Goal: Transaction & Acquisition: Obtain resource

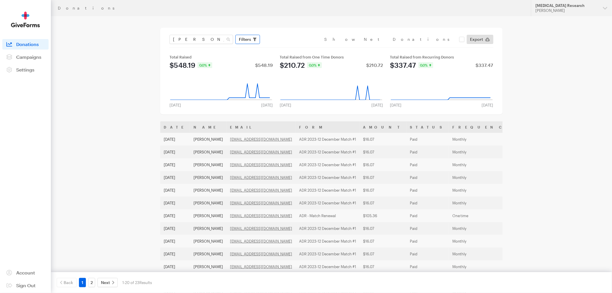
click at [255, 40] on icon "button" at bounding box center [254, 39] width 3 height 3
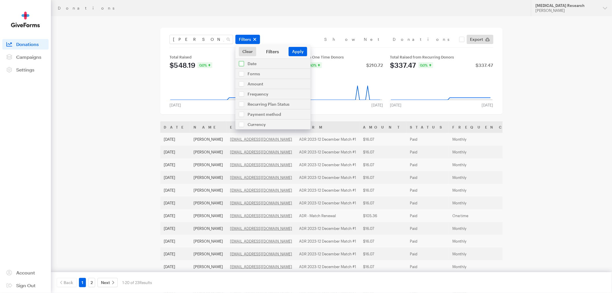
click at [264, 65] on input "checkbox" at bounding box center [273, 64] width 75 height 10
checkbox input "true"
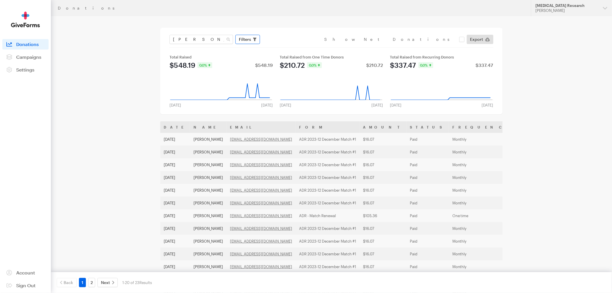
click at [255, 38] on icon "button" at bounding box center [254, 39] width 3 height 3
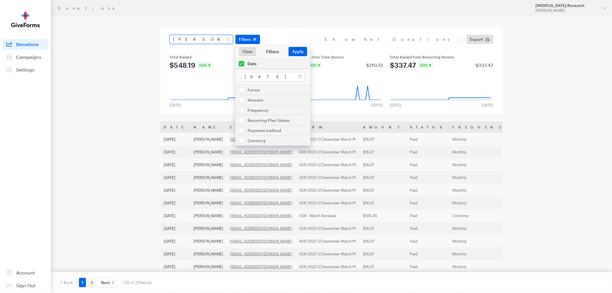
drag, startPoint x: 213, startPoint y: 36, endPoint x: 90, endPoint y: 27, distance: 123.0
click at [90, 27] on div "Donations Updates Support Alzheimer's Disease Research Riza Decena Organization…" at bounding box center [306, 210] width 612 height 420
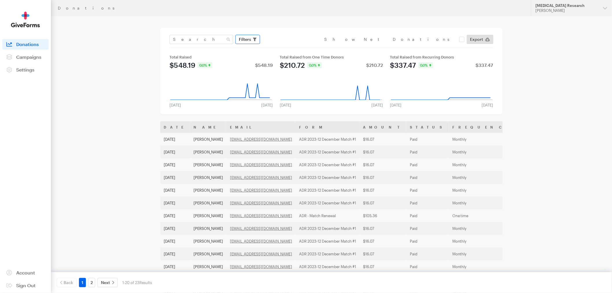
click at [255, 39] on icon "button" at bounding box center [254, 39] width 3 height 3
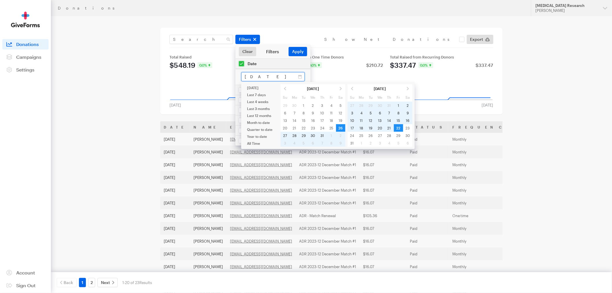
click at [283, 78] on input "Jul 26, 2025 - Aug 22, 2025" at bounding box center [273, 76] width 64 height 9
click at [285, 89] on span at bounding box center [285, 89] width 9 height 8
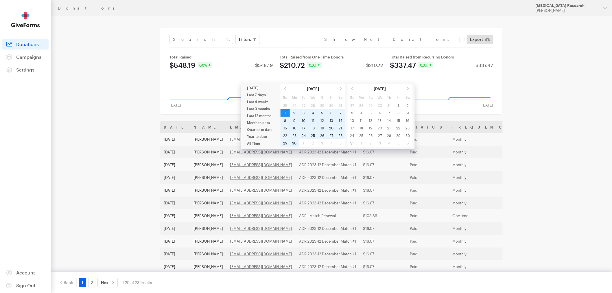
type input "Jun 01, 2025 - Jun 30, 2025"
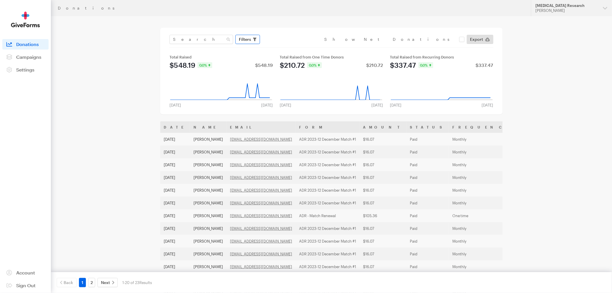
click at [254, 38] on icon "button" at bounding box center [254, 39] width 3 height 3
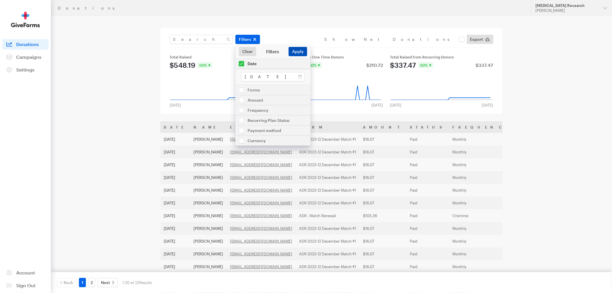
click at [295, 51] on button "Apply" at bounding box center [298, 51] width 19 height 9
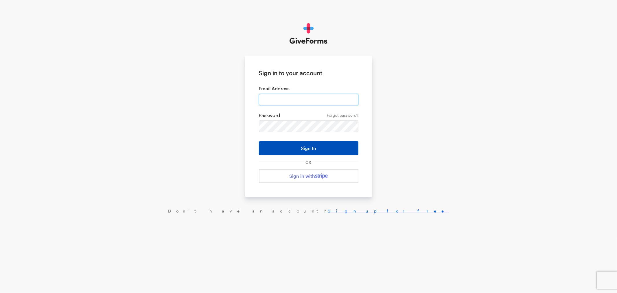
type input "rdecena@brightfocus.org"
drag, startPoint x: 328, startPoint y: 146, endPoint x: 328, endPoint y: 150, distance: 4.1
click at [328, 146] on button "Sign In" at bounding box center [309, 148] width 100 height 14
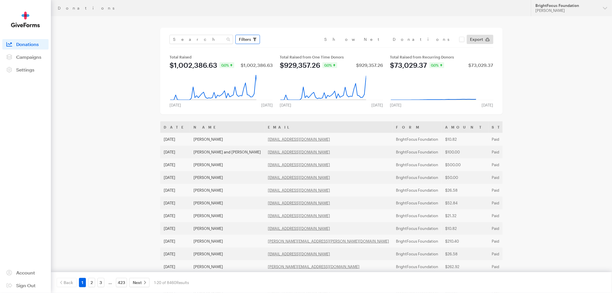
click at [256, 39] on icon "button" at bounding box center [254, 39] width 3 height 3
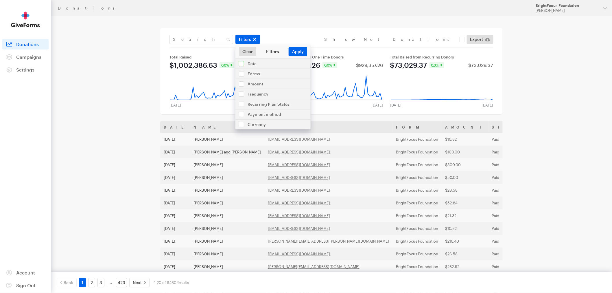
click at [263, 64] on input "checkbox" at bounding box center [273, 64] width 75 height 10
checkbox input "true"
click at [270, 78] on input "Aug 09, 2025 - Sep 05, 2025" at bounding box center [273, 76] width 64 height 9
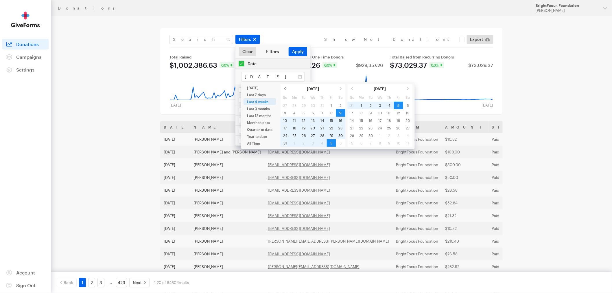
click at [283, 88] on span at bounding box center [285, 89] width 9 height 8
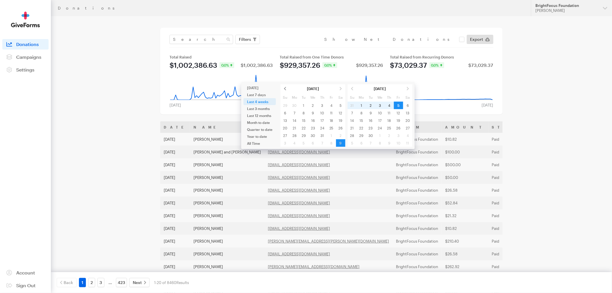
click at [284, 88] on span at bounding box center [285, 89] width 9 height 8
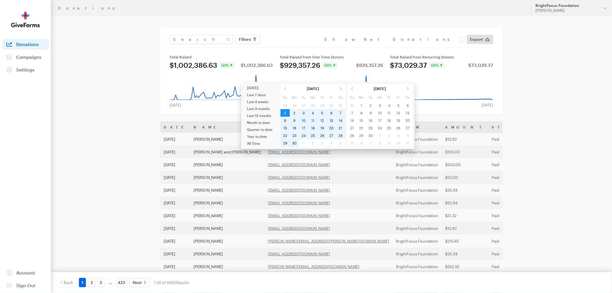
type input "[DATE] - [DATE]"
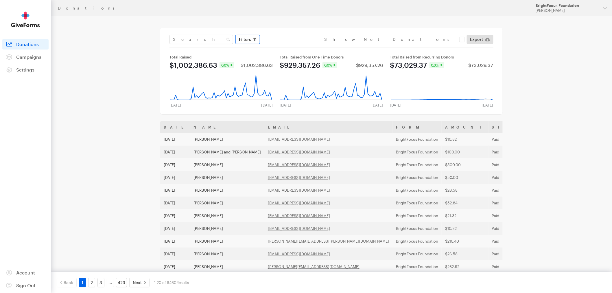
drag, startPoint x: 255, startPoint y: 38, endPoint x: 256, endPoint y: 76, distance: 37.9
click at [255, 38] on icon "button" at bounding box center [254, 39] width 3 height 3
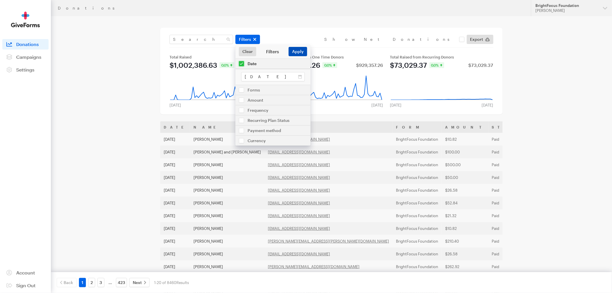
click at [297, 52] on button "Apply" at bounding box center [298, 51] width 19 height 9
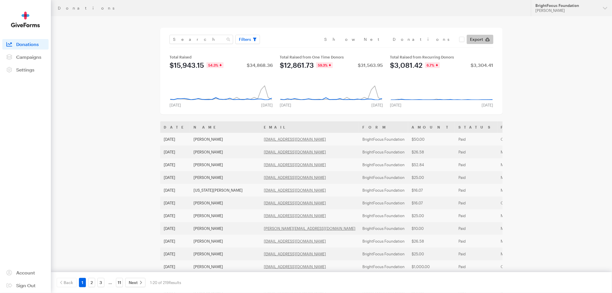
click at [478, 41] on span "Export" at bounding box center [476, 39] width 13 height 7
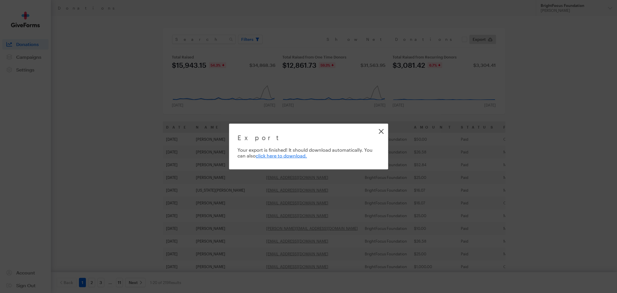
click at [381, 133] on link "Close" at bounding box center [381, 131] width 13 height 13
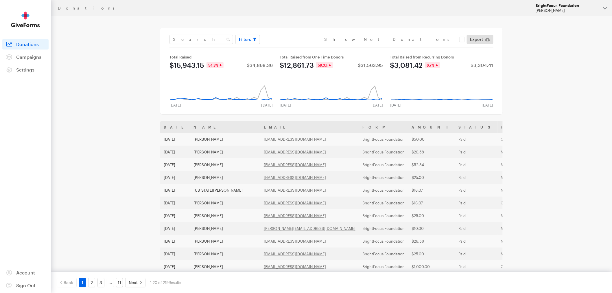
drag, startPoint x: 544, startPoint y: 8, endPoint x: 534, endPoint y: 1, distance: 12.6
click at [542, 6] on button "BrightFocus Foundation [PERSON_NAME]" at bounding box center [571, 8] width 81 height 16
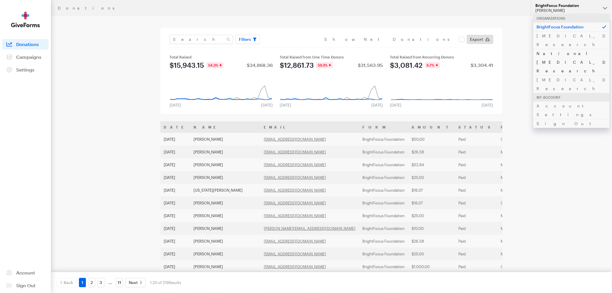
click at [551, 49] on link "National [MEDICAL_DATA] Research" at bounding box center [572, 62] width 76 height 26
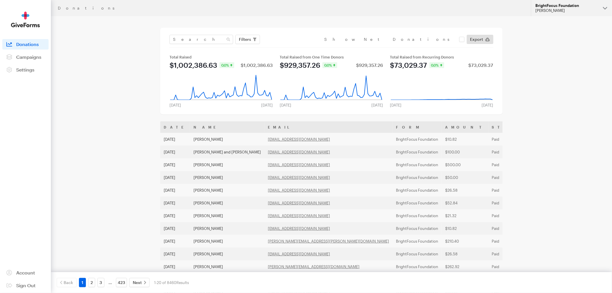
click at [558, 10] on div "[PERSON_NAME]" at bounding box center [567, 10] width 63 height 5
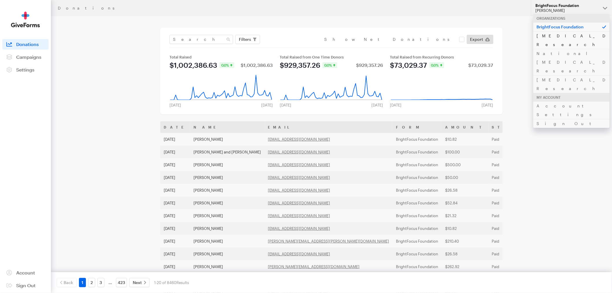
click at [566, 36] on link "[MEDICAL_DATA] Research" at bounding box center [572, 40] width 76 height 18
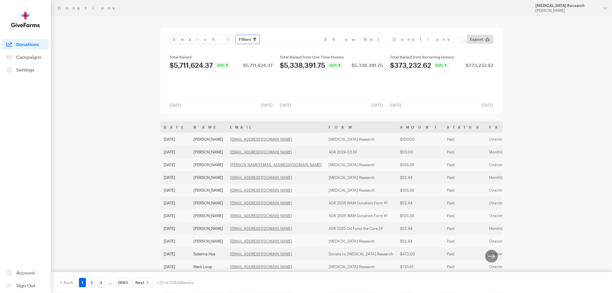
click at [243, 39] on span "Filters" at bounding box center [245, 39] width 12 height 7
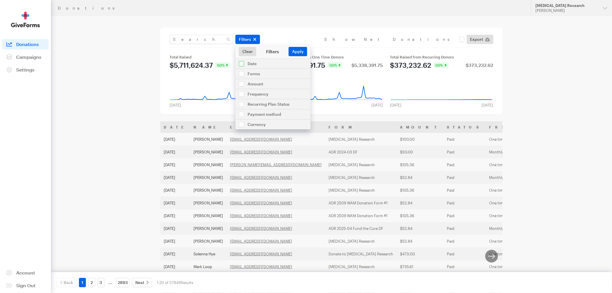
click at [243, 62] on input "checkbox" at bounding box center [273, 64] width 75 height 10
checkbox input "true"
click at [259, 78] on input "Aug 09, 2025 - Sep 05, 2025" at bounding box center [273, 76] width 64 height 9
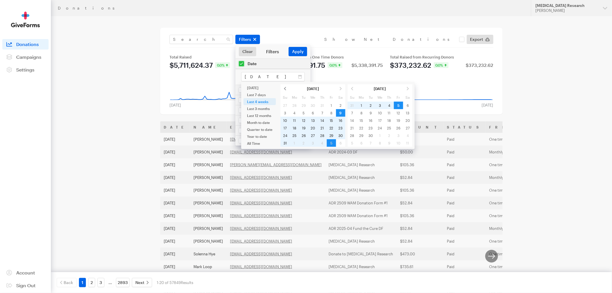
click at [285, 90] on span at bounding box center [285, 89] width 9 height 8
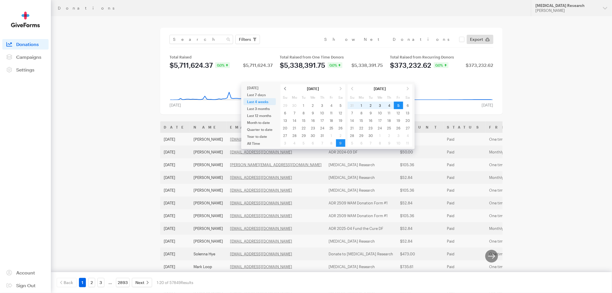
click at [286, 90] on span at bounding box center [285, 89] width 9 height 8
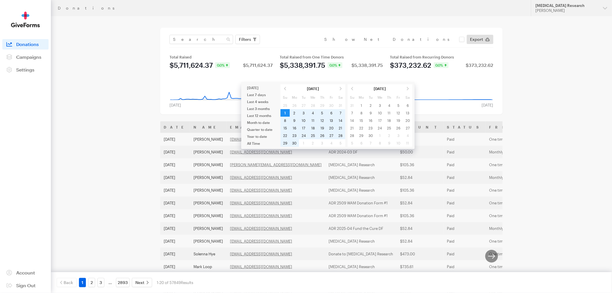
type input "[DATE] - [DATE]"
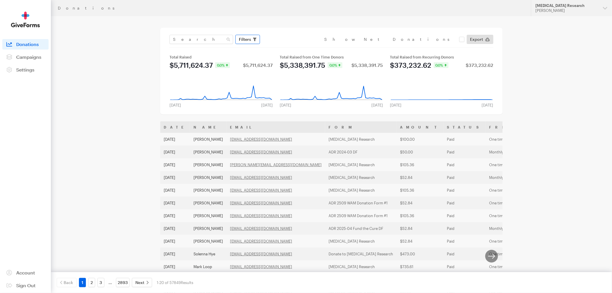
click at [256, 41] on icon "button" at bounding box center [254, 39] width 3 height 3
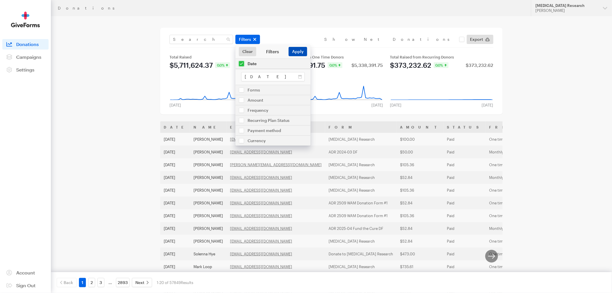
click at [297, 50] on button "Apply" at bounding box center [298, 51] width 19 height 9
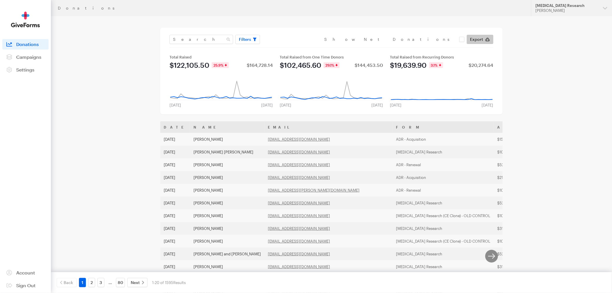
click at [477, 38] on span "Export" at bounding box center [476, 39] width 13 height 7
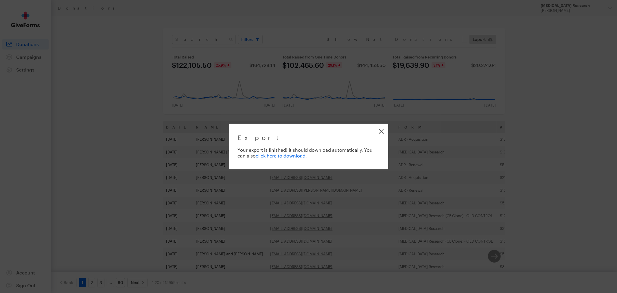
click at [384, 130] on link "Close" at bounding box center [381, 131] width 13 height 13
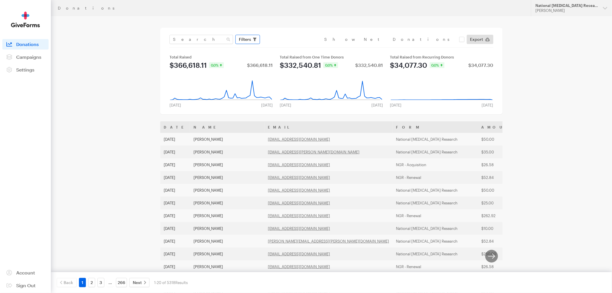
click at [253, 39] on icon "button" at bounding box center [254, 39] width 3 height 3
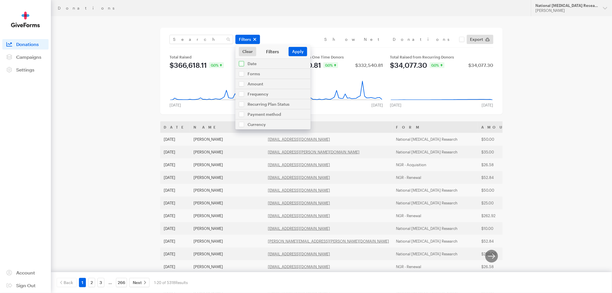
click at [252, 66] on input "checkbox" at bounding box center [273, 64] width 75 height 10
checkbox input "true"
click at [267, 78] on input "[DATE] - [DATE]" at bounding box center [273, 76] width 64 height 9
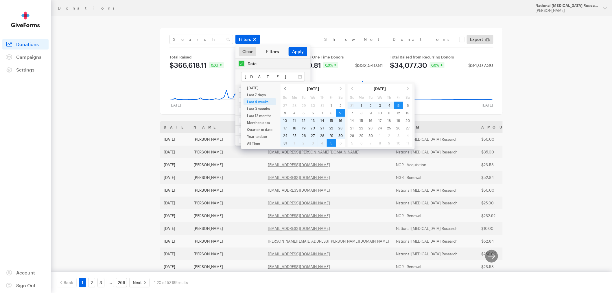
click at [284, 87] on span at bounding box center [285, 89] width 9 height 8
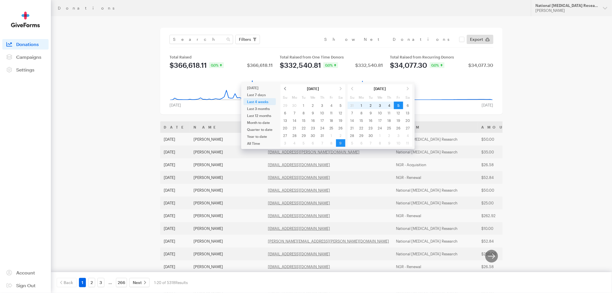
click at [285, 88] on span at bounding box center [285, 89] width 9 height 8
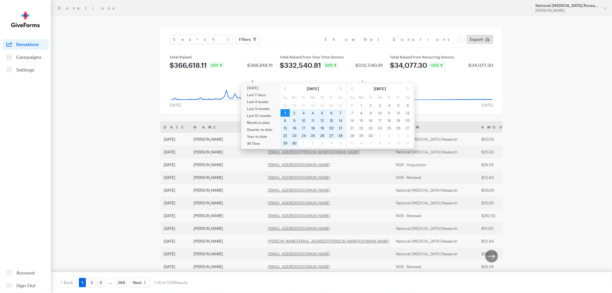
type input "[DATE] - [DATE]"
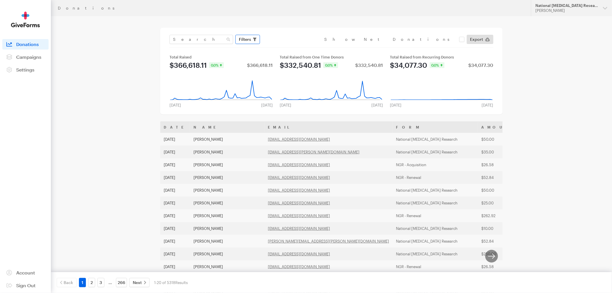
click at [253, 38] on icon "button" at bounding box center [254, 39] width 3 height 3
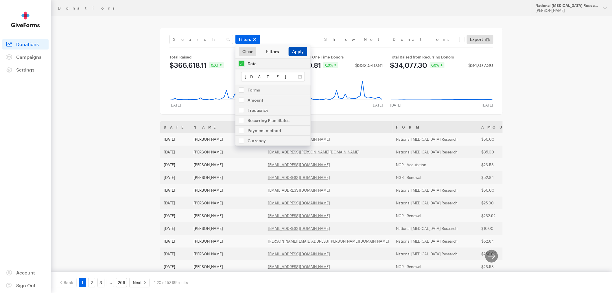
click at [296, 52] on button "Apply" at bounding box center [298, 51] width 19 height 9
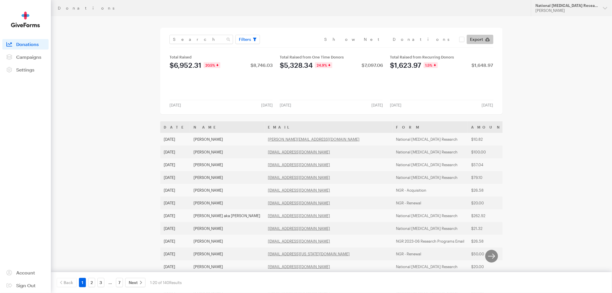
click at [478, 41] on span "Export" at bounding box center [476, 39] width 13 height 7
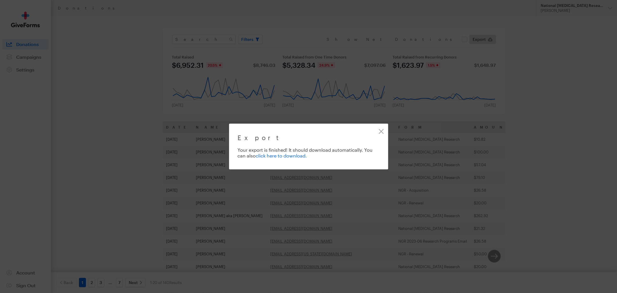
click at [306, 155] on link "click here to download." at bounding box center [281, 155] width 51 height 5
click at [382, 132] on link "Close" at bounding box center [381, 131] width 13 height 13
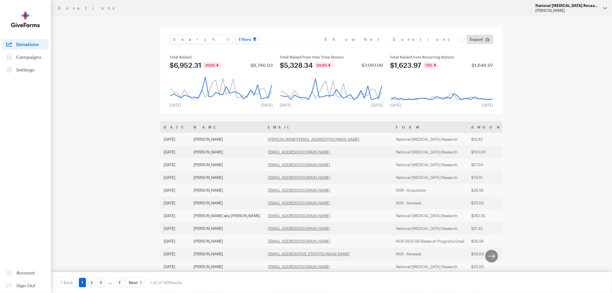
click at [586, 6] on div "National [MEDICAL_DATA] Research" at bounding box center [567, 5] width 63 height 5
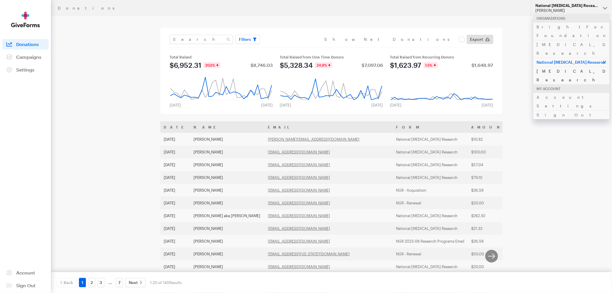
click at [562, 67] on link "[MEDICAL_DATA] Research" at bounding box center [572, 76] width 76 height 18
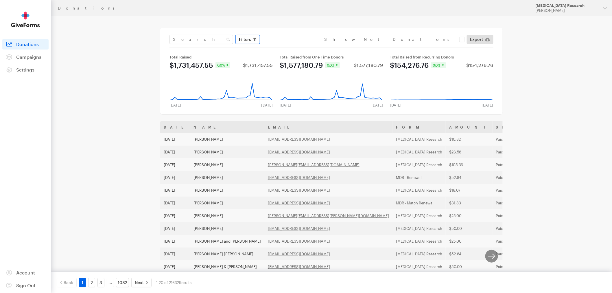
click at [246, 41] on span "Filters" at bounding box center [245, 39] width 12 height 7
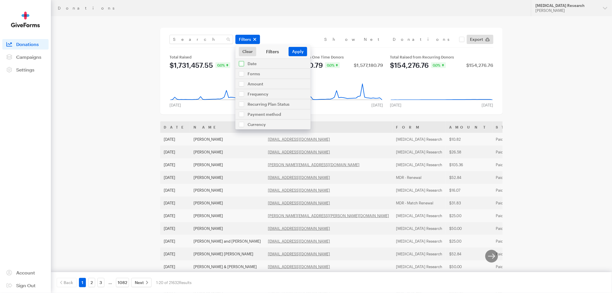
click at [255, 64] on input "checkbox" at bounding box center [273, 64] width 75 height 10
checkbox input "true"
click at [262, 79] on input "Aug 09, 2025 - Sep 05, 2025" at bounding box center [273, 76] width 64 height 9
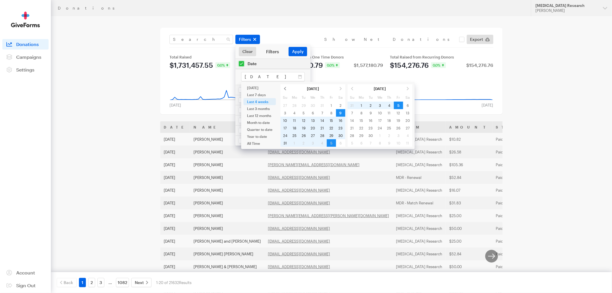
click at [287, 89] on span at bounding box center [285, 89] width 9 height 8
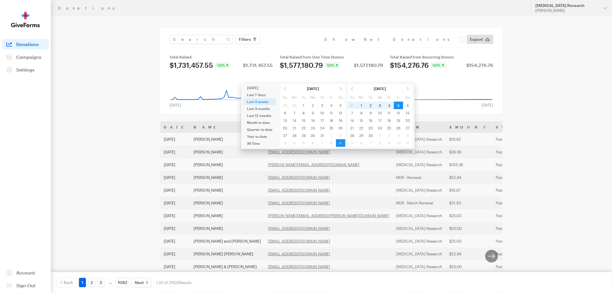
click at [287, 89] on span at bounding box center [285, 89] width 9 height 8
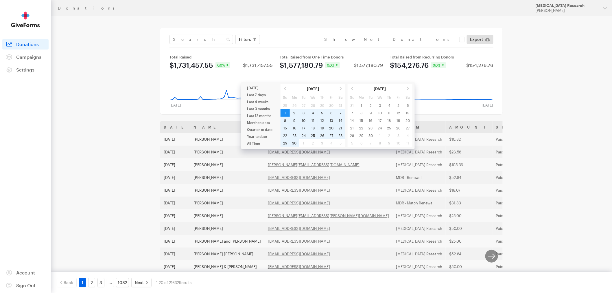
type input "[DATE] - [DATE]"
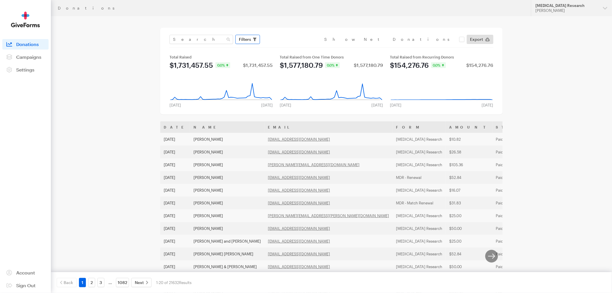
click at [255, 41] on span "button" at bounding box center [254, 39] width 3 height 7
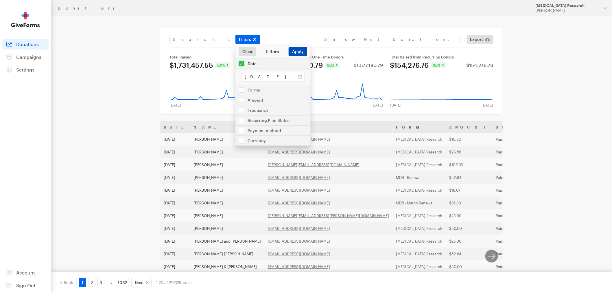
click at [301, 51] on button "Apply" at bounding box center [298, 51] width 19 height 9
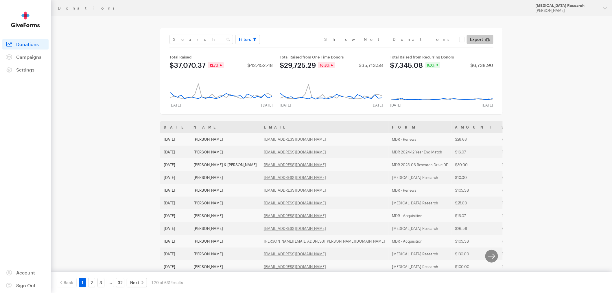
click at [481, 39] on span "Export" at bounding box center [476, 39] width 13 height 7
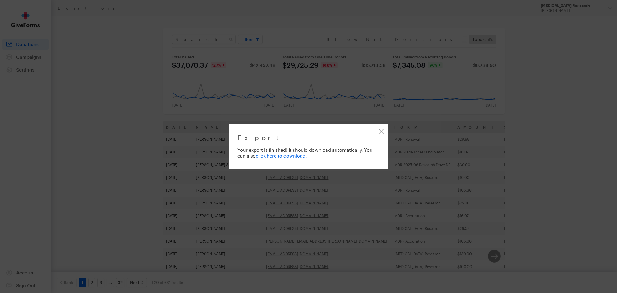
click at [291, 157] on link "click here to download." at bounding box center [281, 155] width 51 height 5
drag, startPoint x: 382, startPoint y: 131, endPoint x: 379, endPoint y: 126, distance: 5.9
click at [382, 131] on link "Close" at bounding box center [381, 131] width 13 height 13
